Goal: Understand process/instructions: Learn about a topic

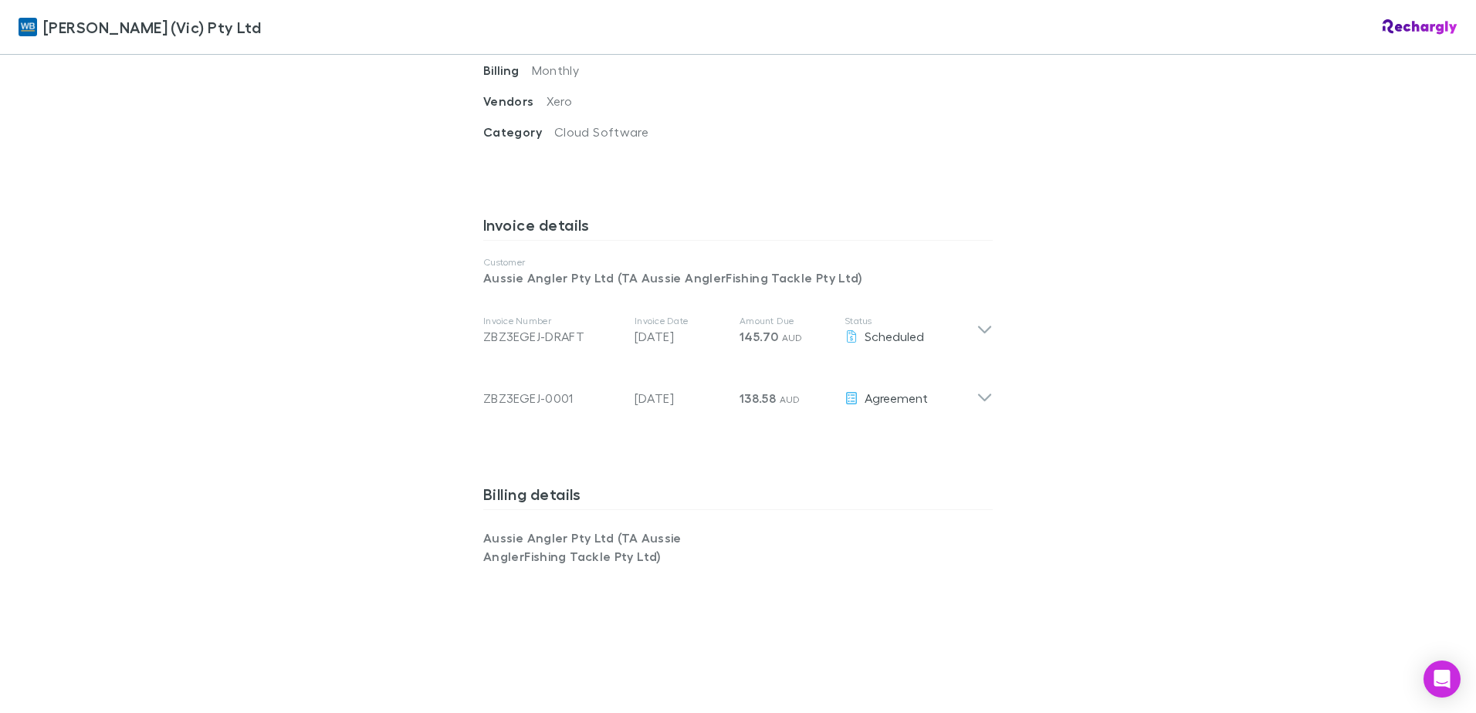
scroll to position [1128, 0]
